Goal: Navigation & Orientation: Find specific page/section

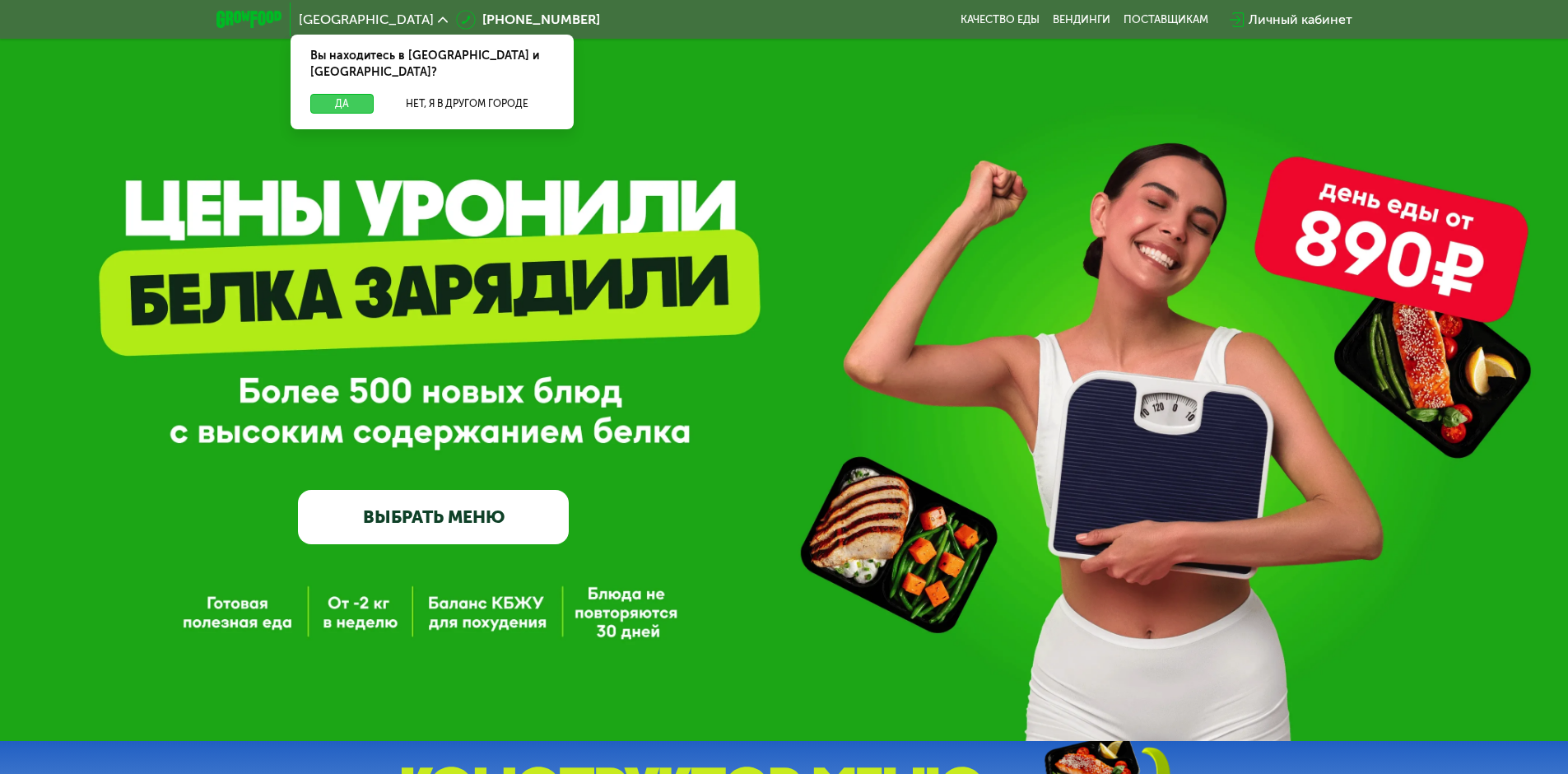
click at [341, 94] on button "Да" at bounding box center [342, 104] width 64 height 20
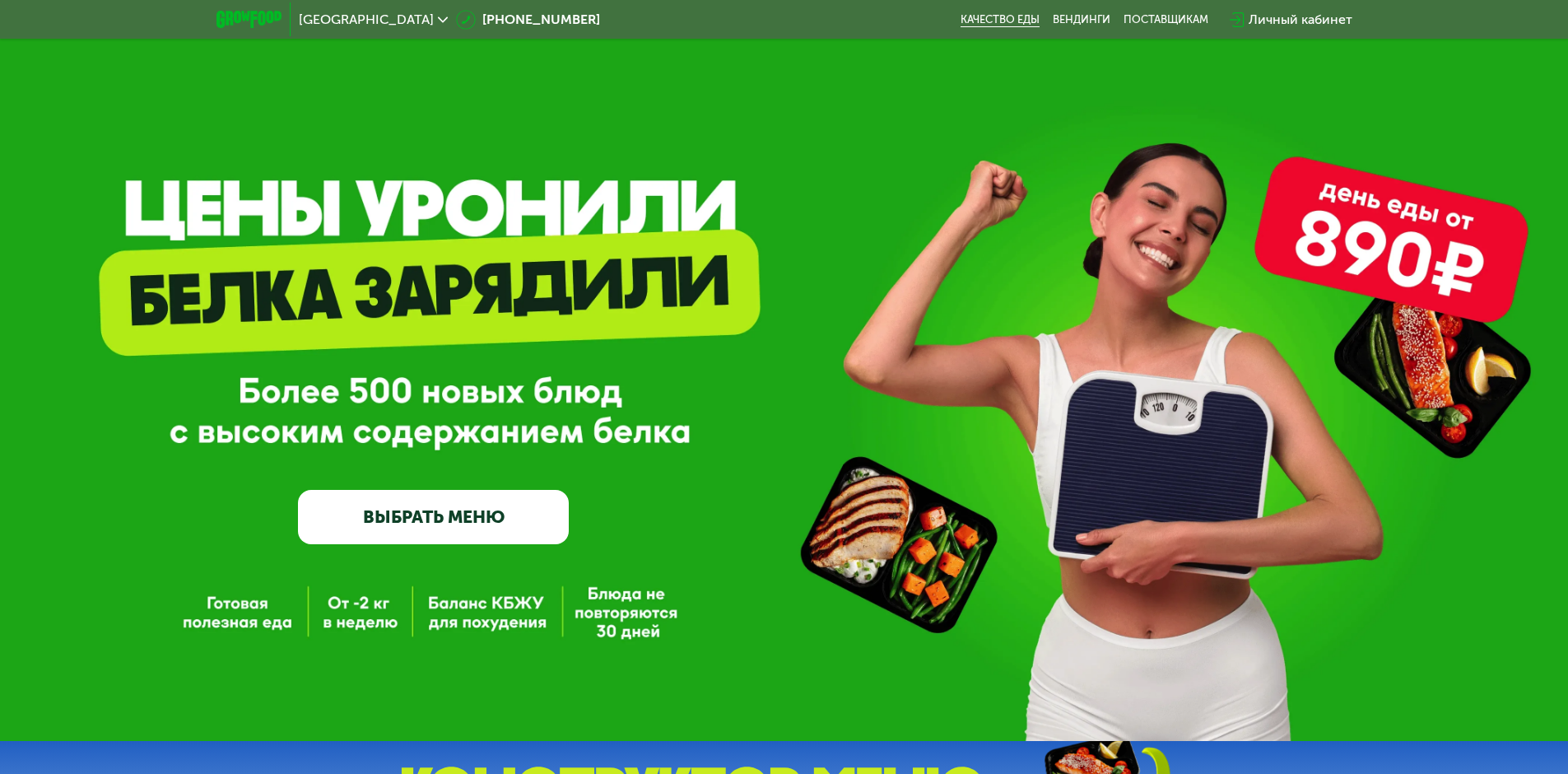
drag, startPoint x: 959, startPoint y: 19, endPoint x: 1038, endPoint y: 20, distance: 79.0
click at [1038, 20] on div "Москва [PHONE_NUMBER] Качество еды [PERSON_NAME] поставщикам Личный кабинет" at bounding box center [784, 20] width 1153 height 36
copy link "Качество еды"
drag, startPoint x: 1113, startPoint y: 22, endPoint x: 1052, endPoint y: 22, distance: 61.0
click at [1052, 22] on div "Качество еды [PERSON_NAME] поставщикам" at bounding box center [1090, 19] width 261 height 13
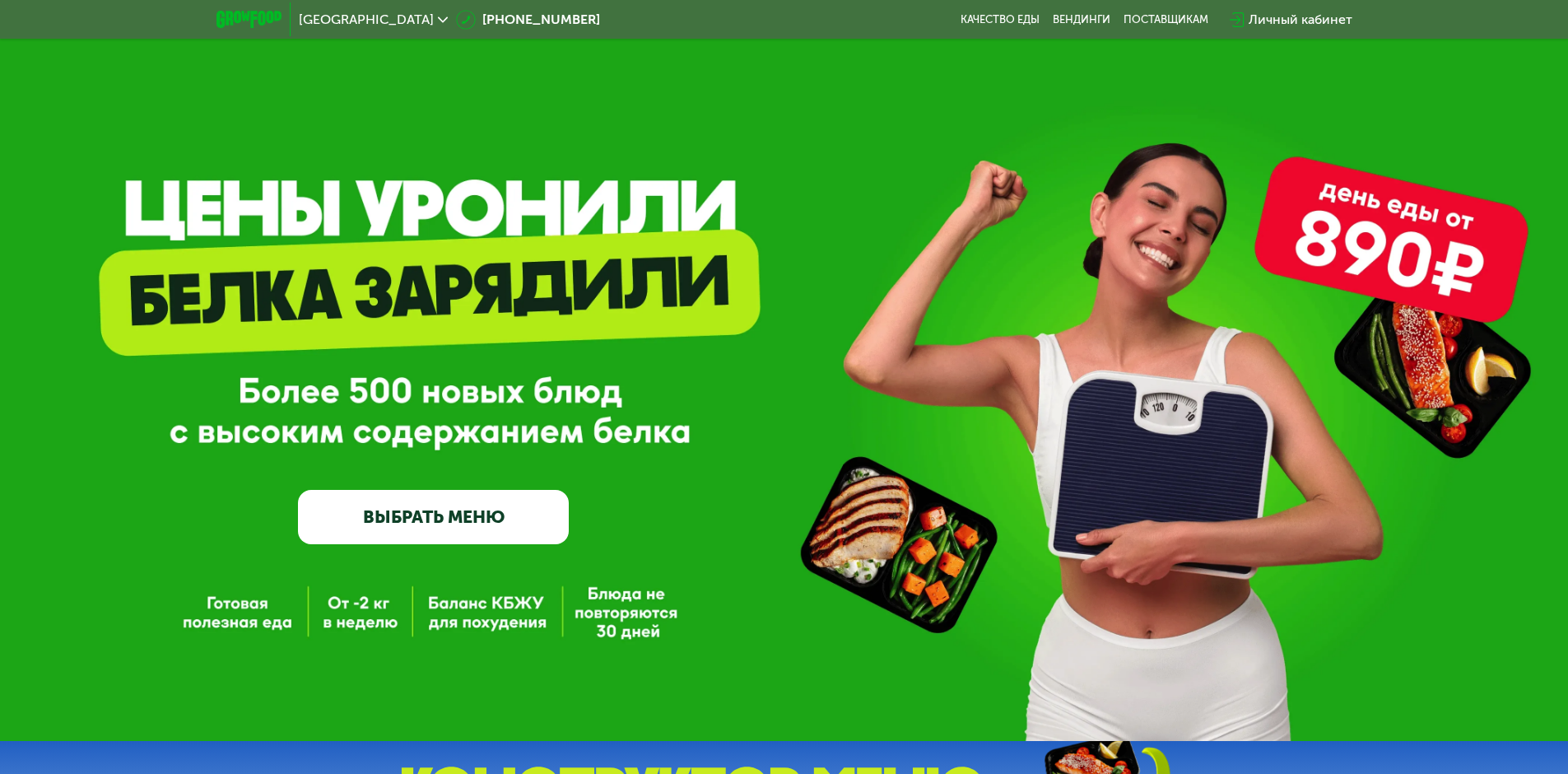
copy link "Вендинги"
drag, startPoint x: 1209, startPoint y: 25, endPoint x: 1123, endPoint y: 22, distance: 86.1
click at [1123, 22] on div "Качество еды [PERSON_NAME] поставщикам" at bounding box center [1090, 19] width 261 height 13
copy div "поставщикам"
drag, startPoint x: 1379, startPoint y: 9, endPoint x: 1253, endPoint y: 19, distance: 126.4
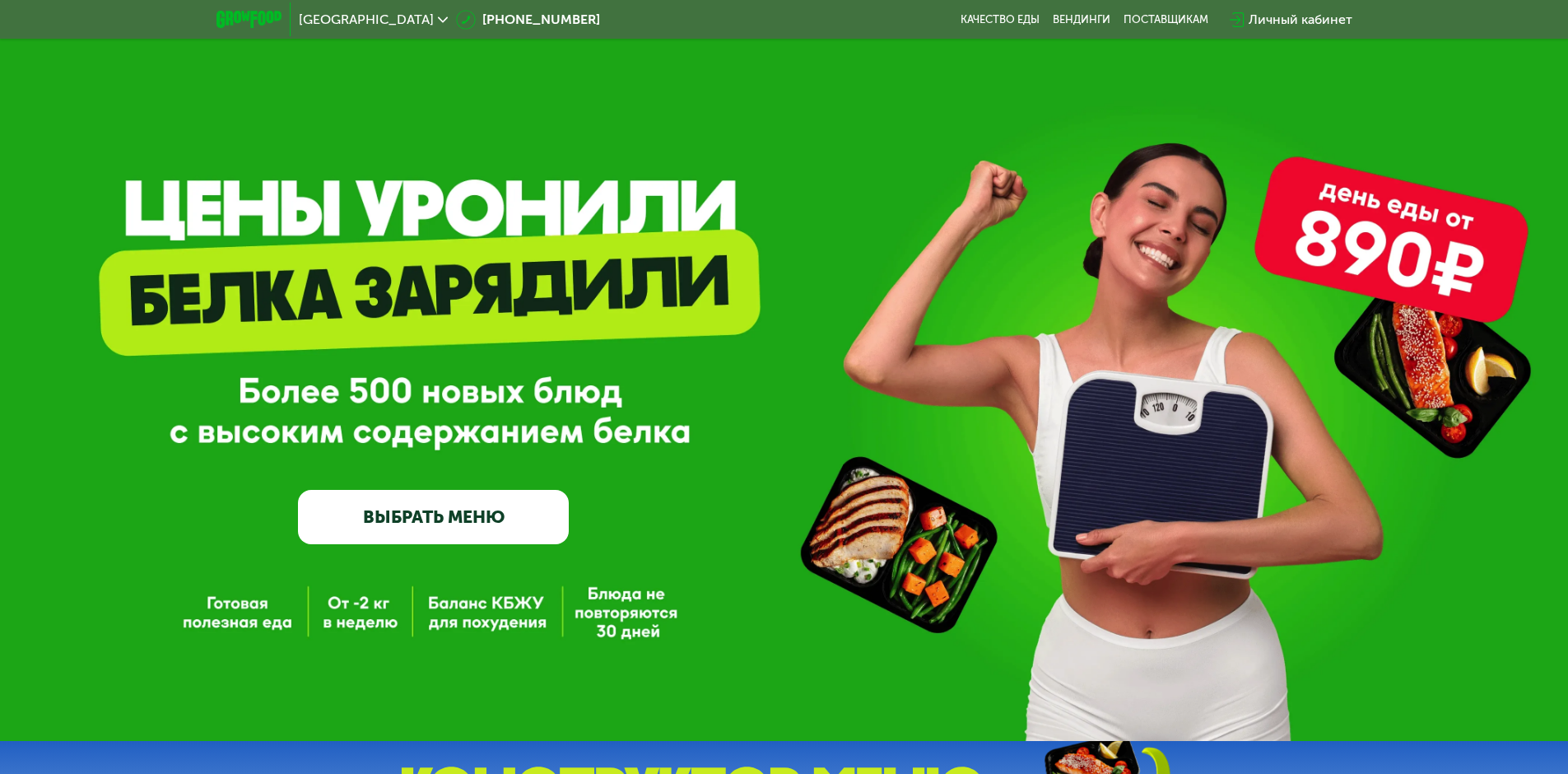
click at [1253, 19] on div "Москва [PHONE_NUMBER] Качество еды [PERSON_NAME] поставщикам Личный кабинет" at bounding box center [784, 20] width 1568 height 39
copy div "Личный кабинет"
drag, startPoint x: 541, startPoint y: 19, endPoint x: 503, endPoint y: 19, distance: 38.0
click at [503, 19] on div "Москва [PHONE_NUMBER] Качество еды [PERSON_NAME] поставщикам Личный кабинет" at bounding box center [784, 20] width 1153 height 36
copy link "[PHONE_NUMBER]"
